Goal: Task Accomplishment & Management: Use online tool/utility

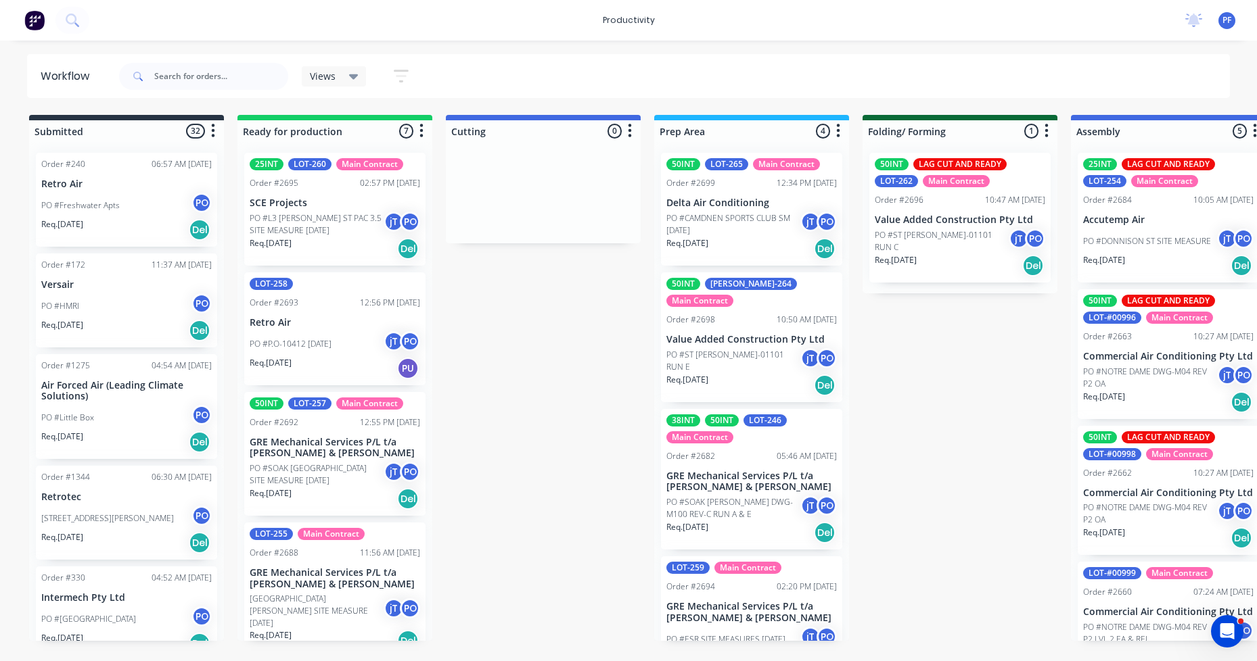
click at [730, 316] on div "50INT [PERSON_NAME]-264 Main Contract Order #2698 10:50 AM [DATE] Value Added C…" at bounding box center [751, 338] width 181 height 130
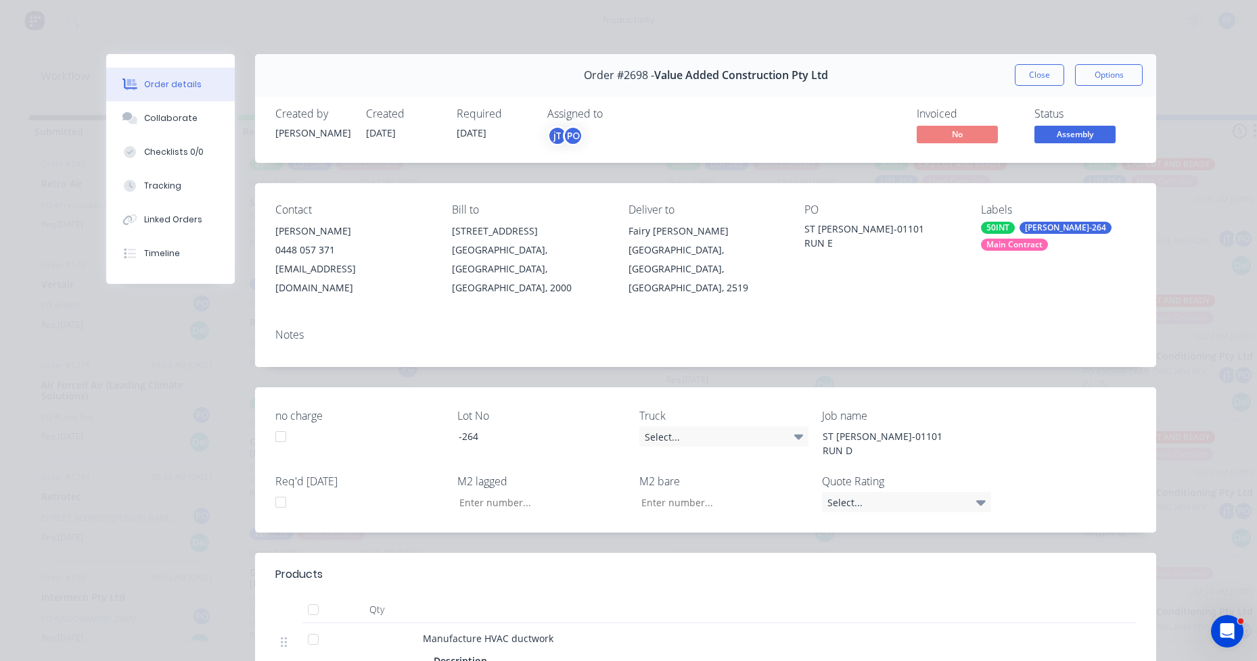
click at [1014, 234] on div "Labels 50INT [PERSON_NAME]-264 Main Contract" at bounding box center [1058, 251] width 155 height 94
click at [1033, 229] on div "[PERSON_NAME]-264" at bounding box center [1065, 228] width 92 height 12
click at [1087, 241] on div "Loading..." at bounding box center [1077, 267] width 203 height 60
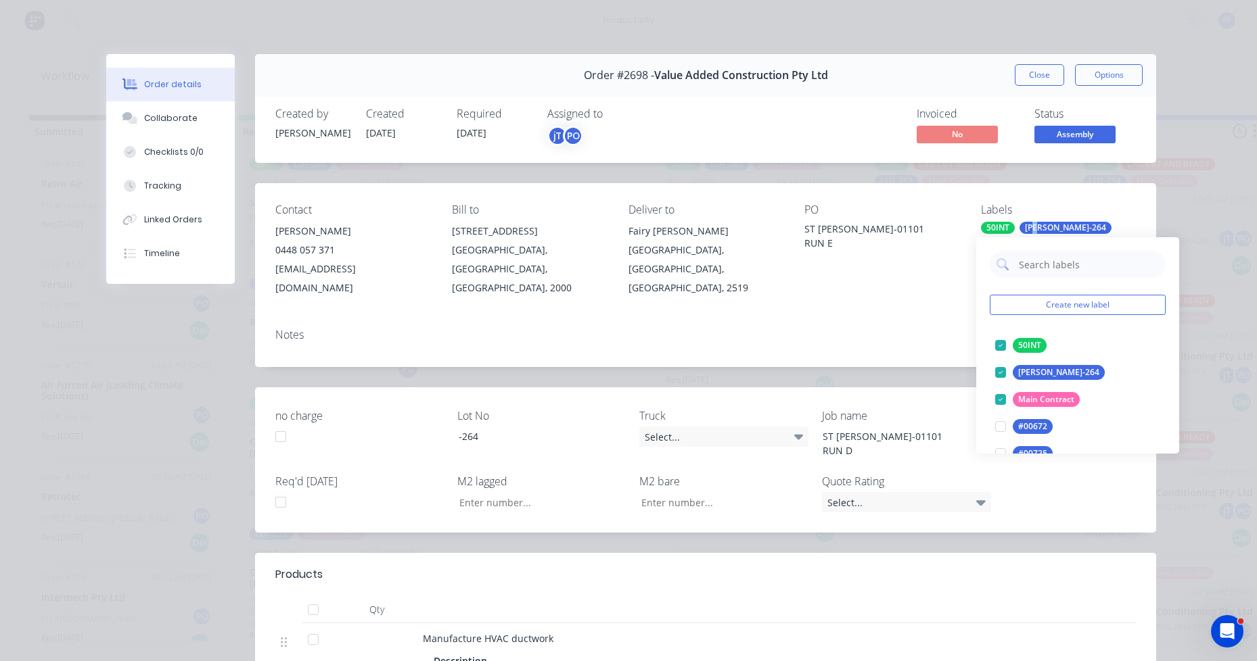
drag, startPoint x: 1087, startPoint y: 241, endPoint x: 1042, endPoint y: 469, distance: 232.4
click at [1073, 264] on input "text" at bounding box center [1087, 264] width 141 height 27
type input "lag cut"
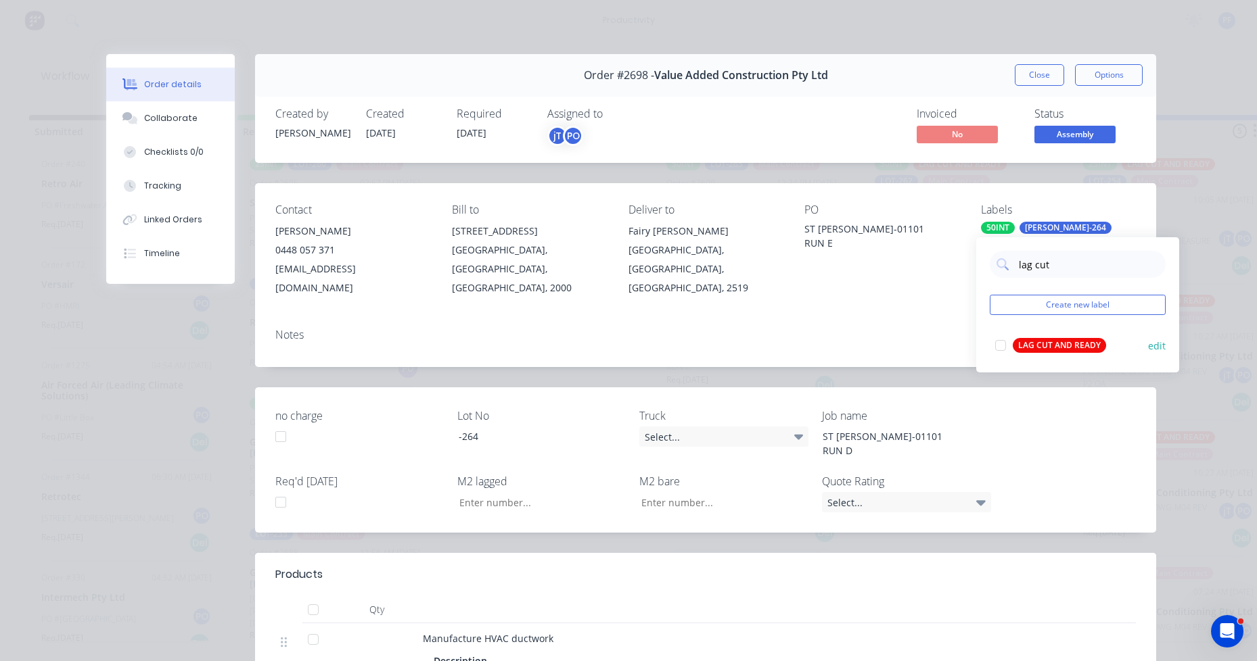
click at [1092, 353] on button "LAG CUT AND READY" at bounding box center [1050, 345] width 122 height 19
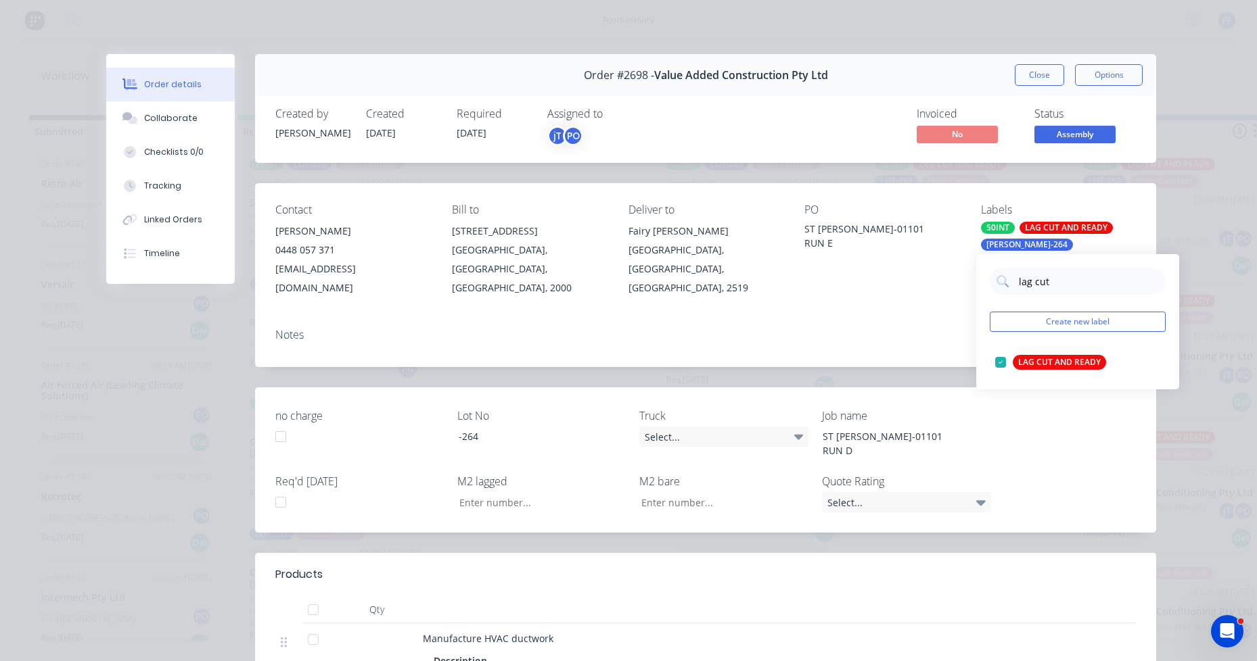
click at [798, 290] on div "Contact [PERSON_NAME] 0448 057 371 [EMAIL_ADDRESS][DOMAIN_NAME] Bill to [STREET…" at bounding box center [705, 250] width 901 height 135
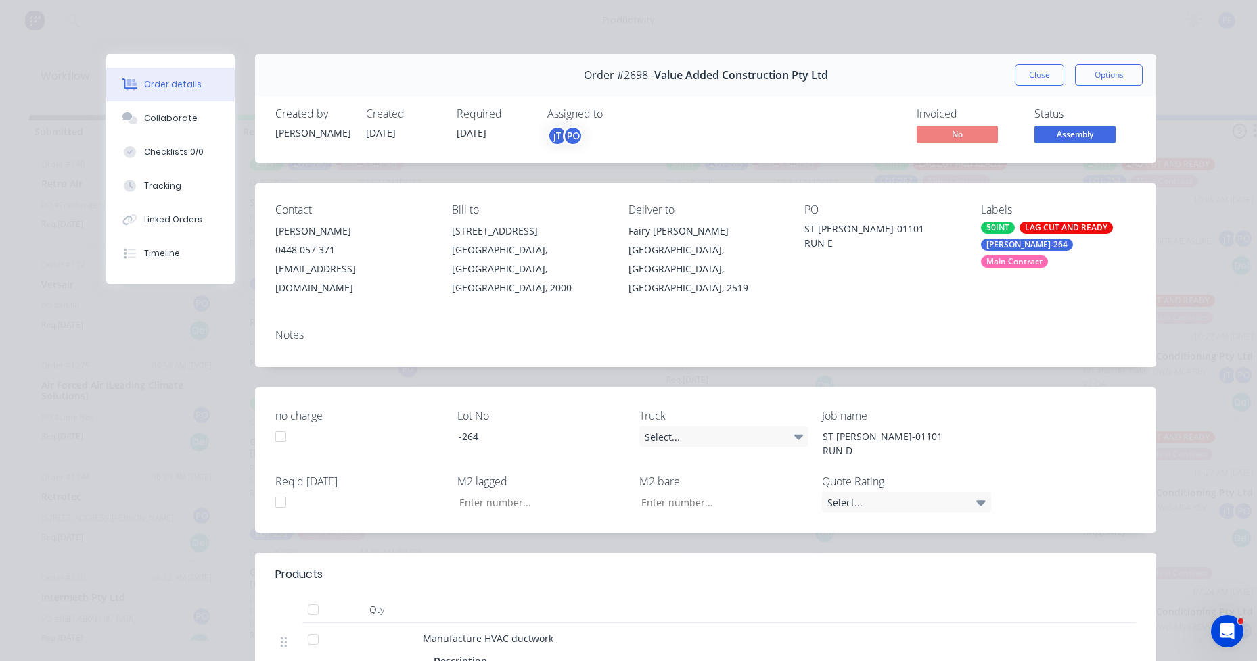
drag, startPoint x: 1026, startPoint y: 66, endPoint x: 1030, endPoint y: 73, distance: 7.9
click at [1028, 68] on button "Close" at bounding box center [1038, 75] width 49 height 22
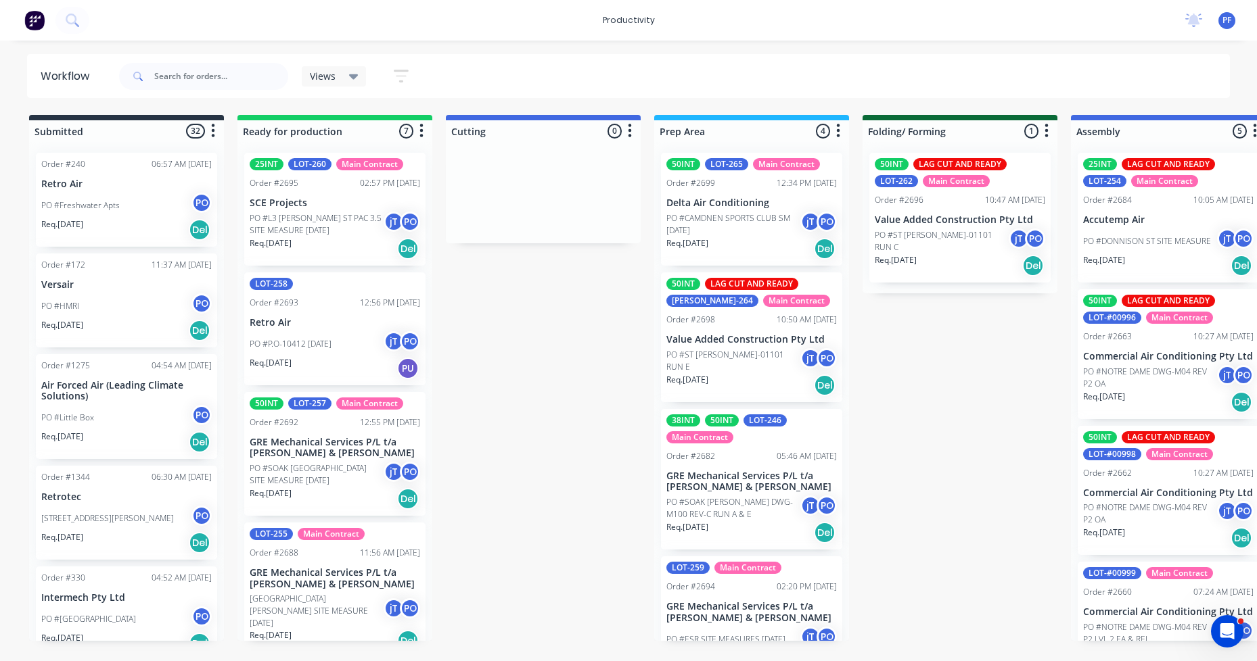
click at [1031, 74] on div "Views Save new view None (Default) edit Assembly edit Dispatch edit Invoicing e…" at bounding box center [673, 76] width 1114 height 41
